Goal: Check status: Check status

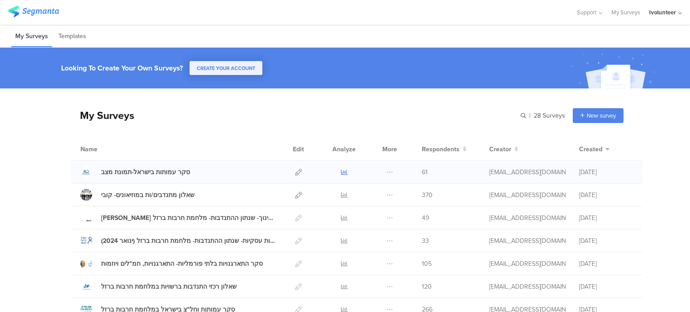
click at [341, 171] on icon at bounding box center [344, 172] width 7 height 7
